Goal: Find specific page/section: Find specific page/section

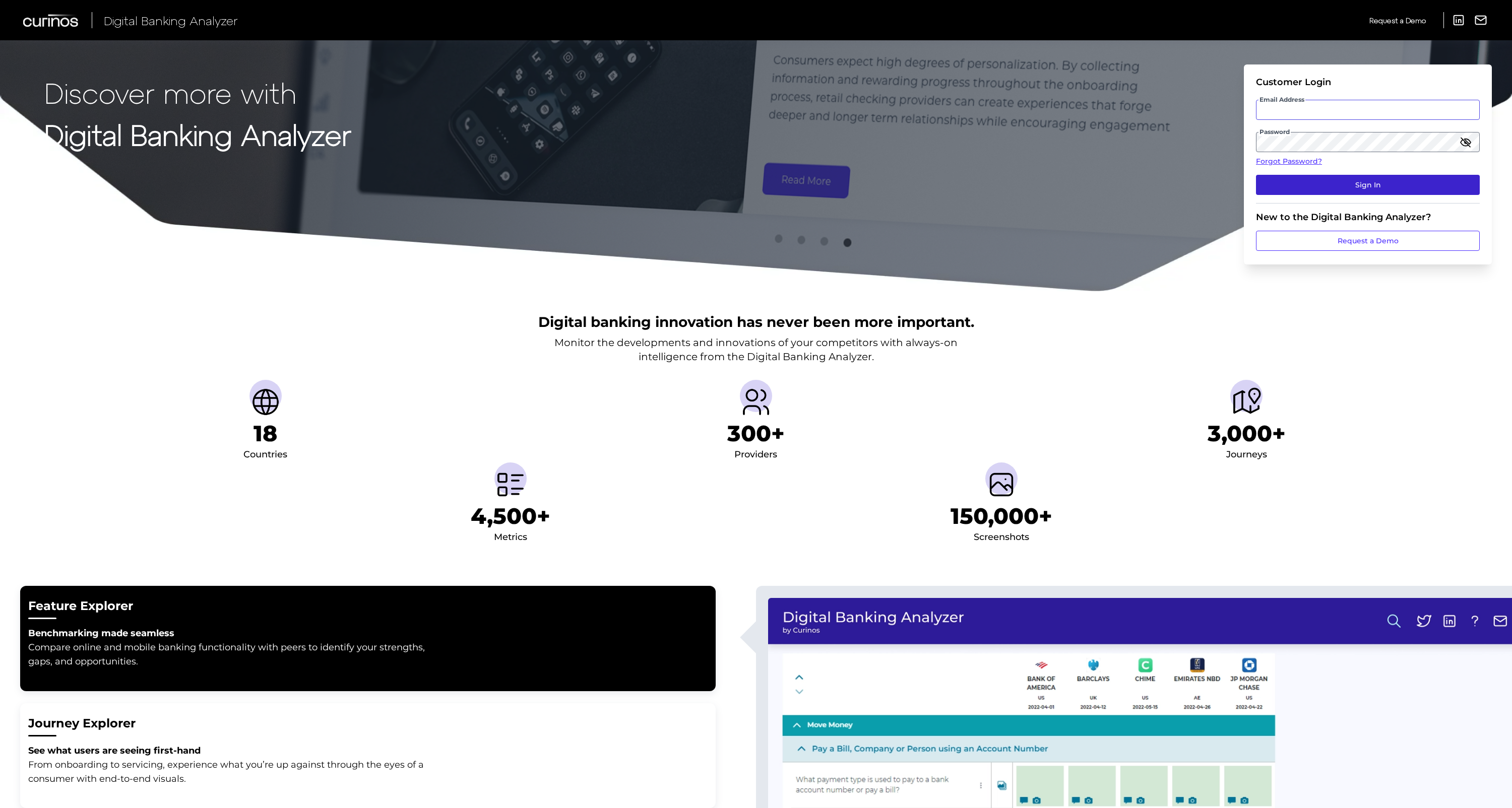
type input "[PERSON_NAME][EMAIL_ADDRESS][PERSON_NAME][DOMAIN_NAME]"
click at [1340, 186] on button "Sign In" at bounding box center [1368, 185] width 224 height 20
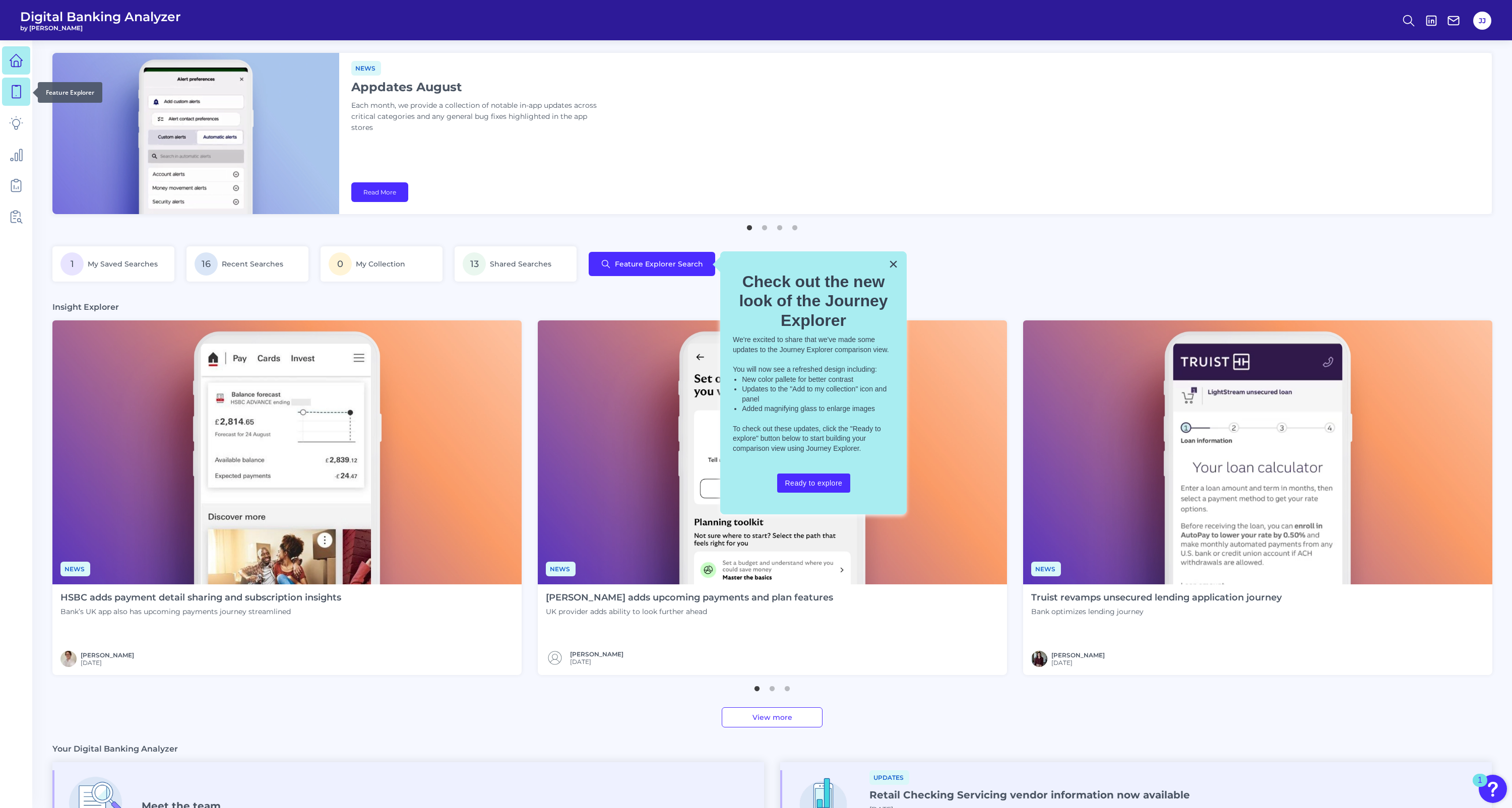
click at [12, 88] on icon at bounding box center [17, 92] width 9 height 12
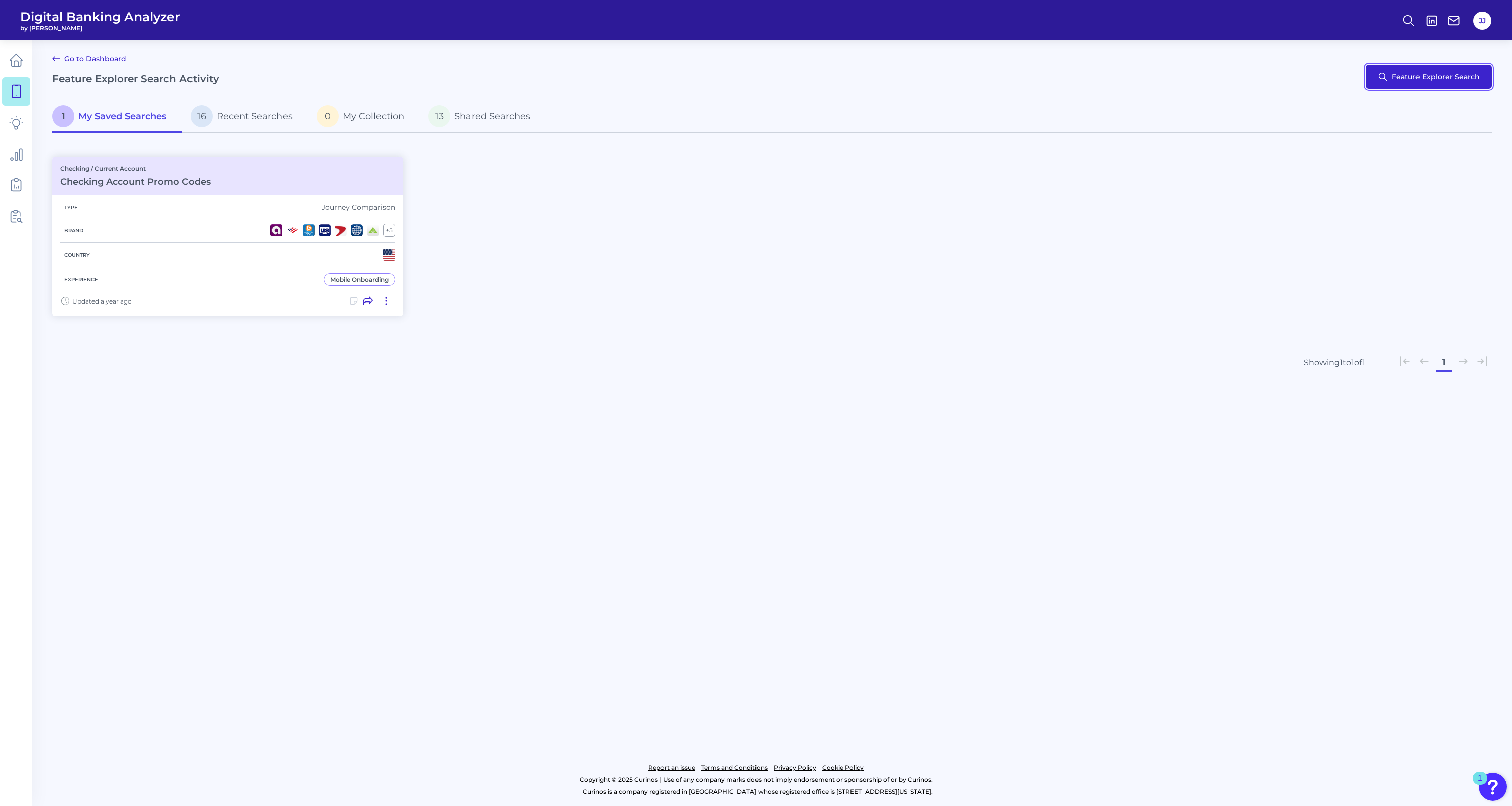
click at [1399, 80] on button "Feature Explorer Search" at bounding box center [1428, 77] width 126 height 24
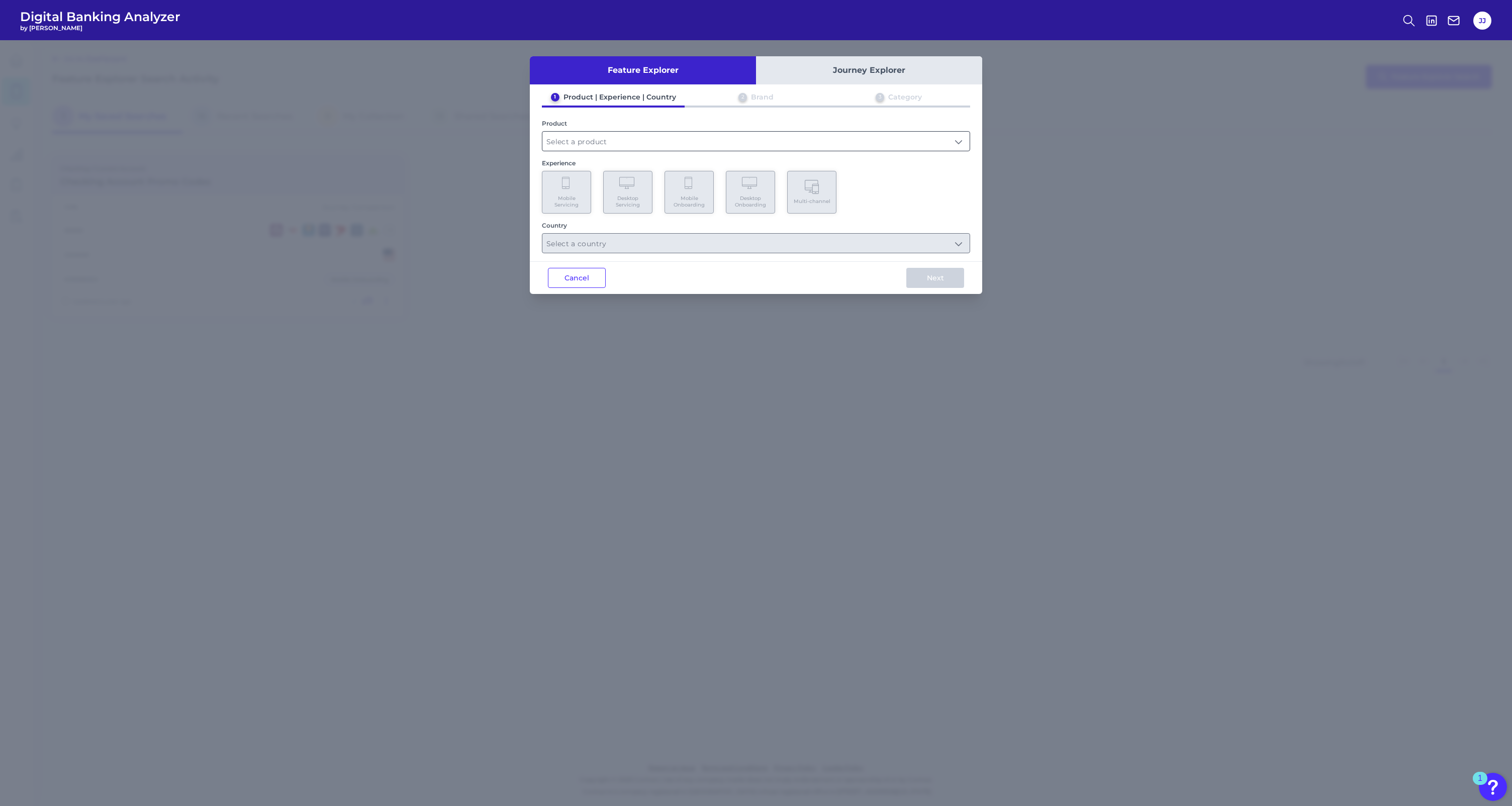
click at [582, 144] on input "text" at bounding box center [756, 141] width 427 height 19
click at [842, 75] on button "Journey Explorer" at bounding box center [869, 71] width 226 height 28
